Goal: Information Seeking & Learning: Learn about a topic

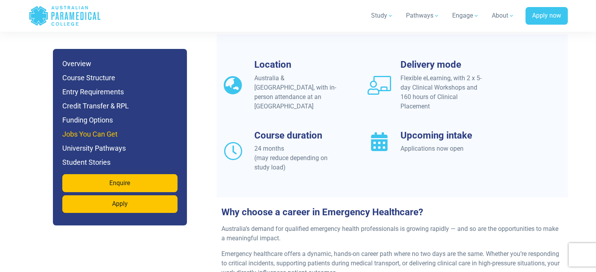
click at [110, 130] on h6 "Jobs You Can Get" at bounding box center [119, 134] width 115 height 11
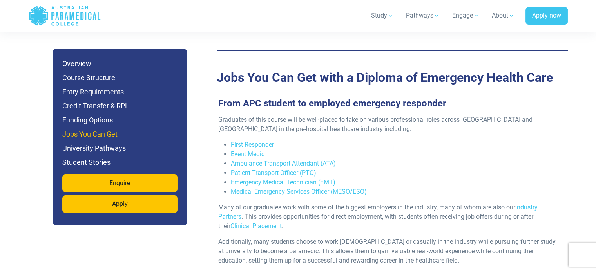
scroll to position [2563, 0]
click at [95, 143] on h6 "University Pathways" at bounding box center [119, 148] width 115 height 11
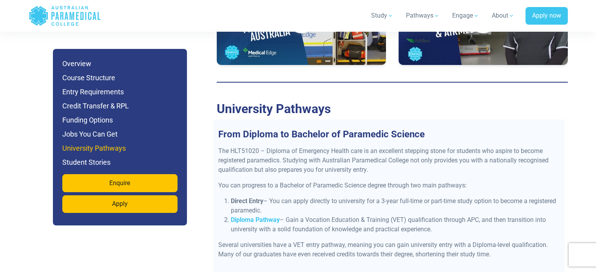
scroll to position [3143, 0]
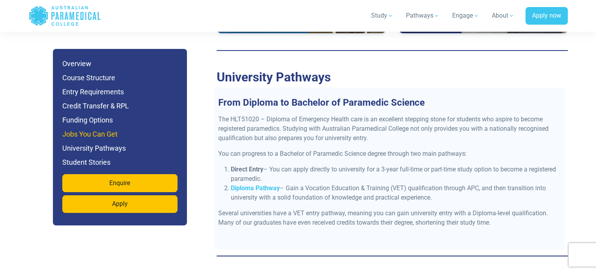
click at [84, 139] on h6 "Jobs You Can Get" at bounding box center [119, 134] width 115 height 11
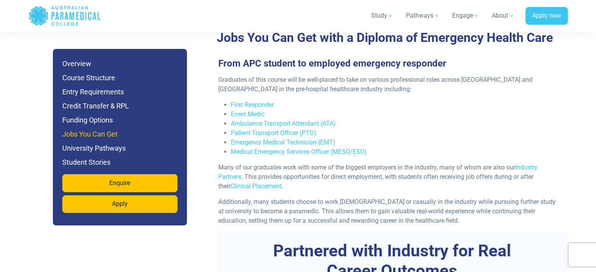
scroll to position [2563, 0]
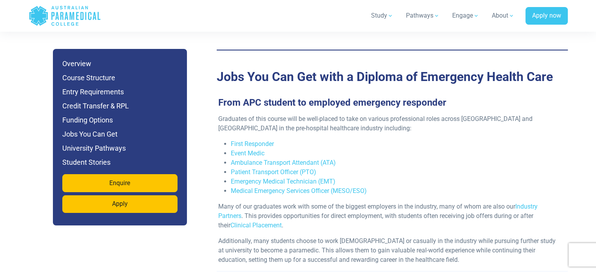
click at [80, 127] on ul "Overview Course Structure Entry Requirements Credit Transfer & RPL Funding Opti…" at bounding box center [119, 113] width 115 height 110
click at [85, 120] on h6 "Funding Options" at bounding box center [119, 120] width 115 height 11
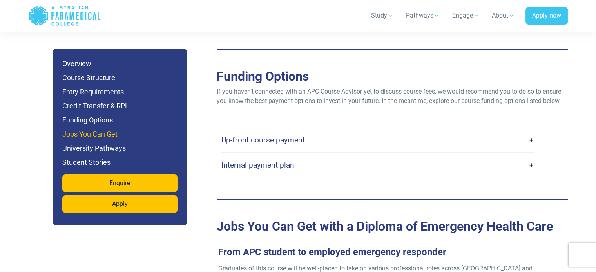
click at [91, 131] on h6 "Jobs You Can Get" at bounding box center [119, 134] width 115 height 11
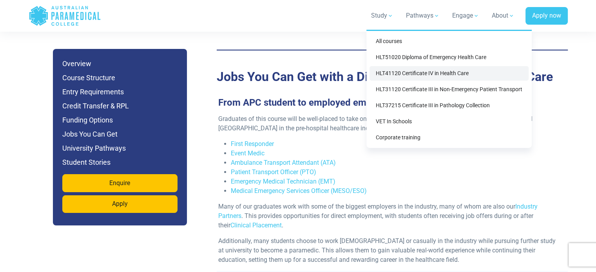
click at [416, 77] on link "HLT41120 Certificate IV in Health Care" at bounding box center [448, 73] width 159 height 14
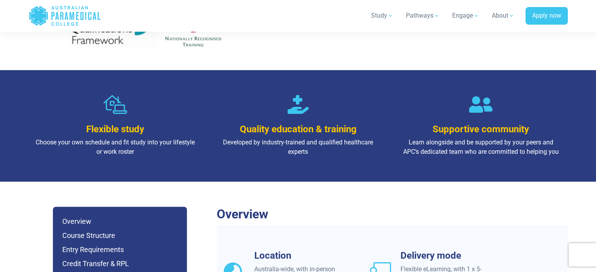
scroll to position [715, 0]
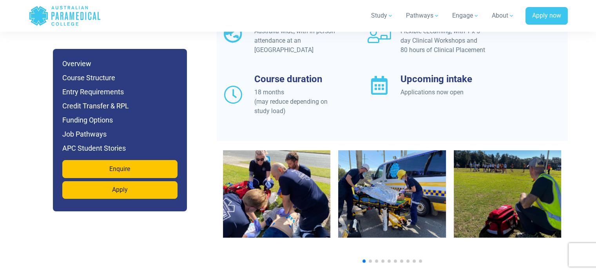
click at [84, 128] on ul "Overview Course Structure Entry Requirements Credit Transfer & RPL Funding Opti…" at bounding box center [119, 106] width 115 height 96
click at [88, 131] on h6 "Job Pathways" at bounding box center [119, 134] width 115 height 11
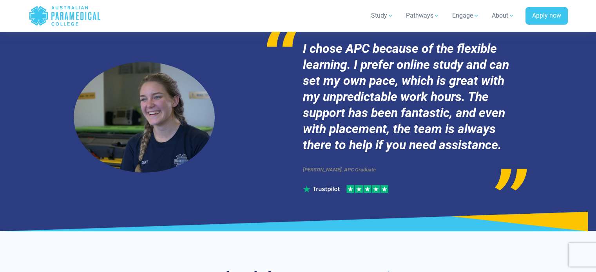
scroll to position [3059, 0]
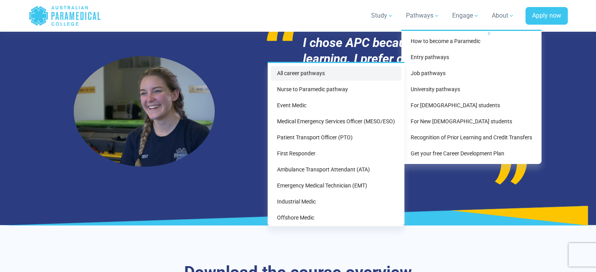
click at [364, 72] on link "All career pathways" at bounding box center [336, 73] width 130 height 14
